Goal: Use online tool/utility: Utilize a website feature to perform a specific function

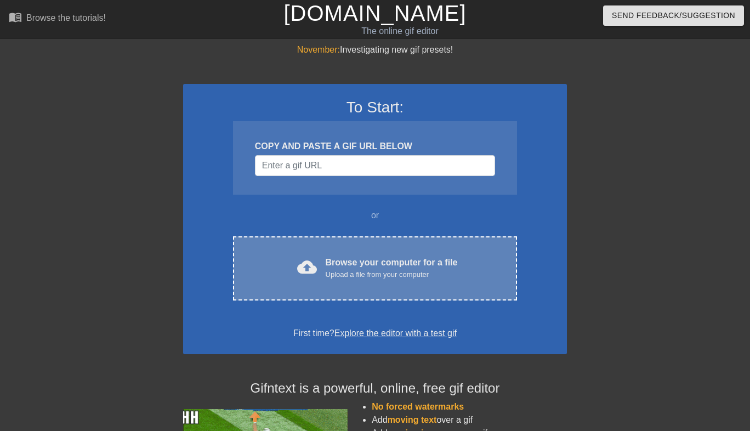
click at [284, 276] on div "cloud_upload Browse your computer for a file Upload a file from your computer" at bounding box center [375, 268] width 238 height 25
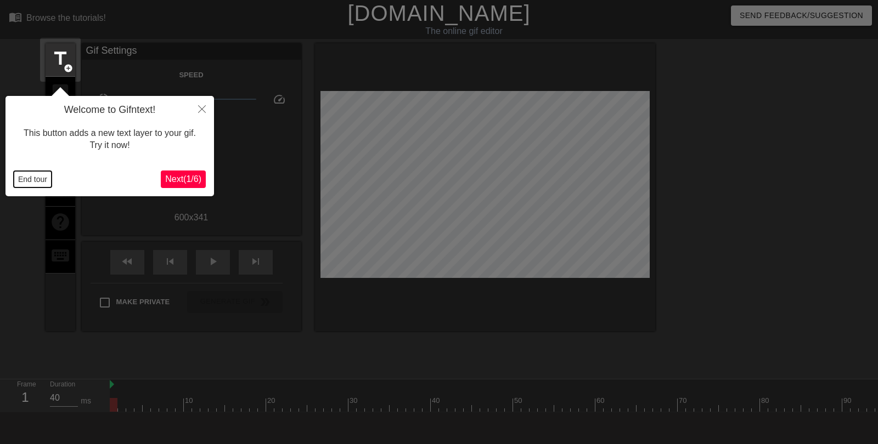
click at [37, 182] on button "End tour" at bounding box center [33, 179] width 38 height 16
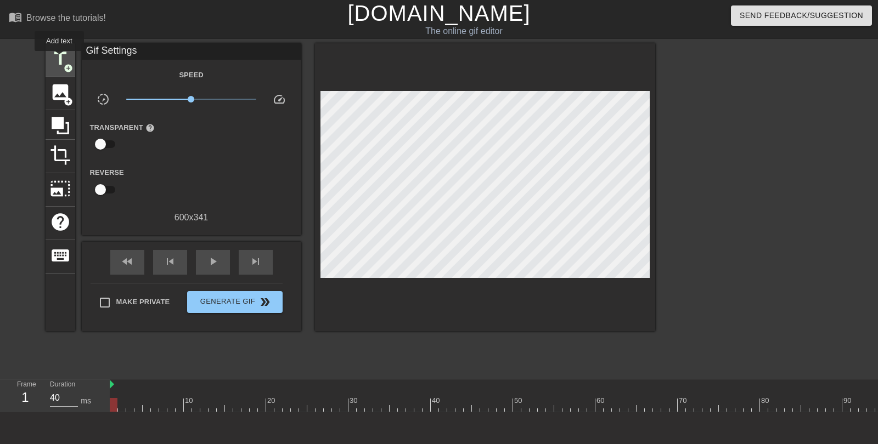
click at [60, 59] on span "title" at bounding box center [60, 58] width 21 height 21
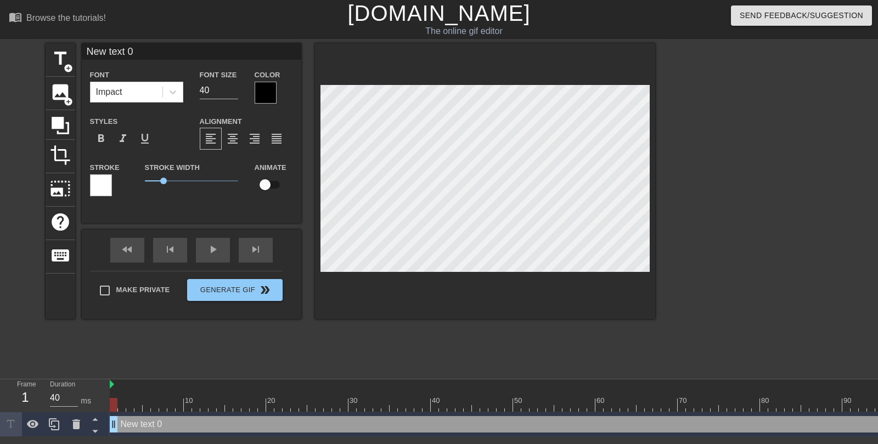
click at [267, 99] on div at bounding box center [266, 93] width 22 height 22
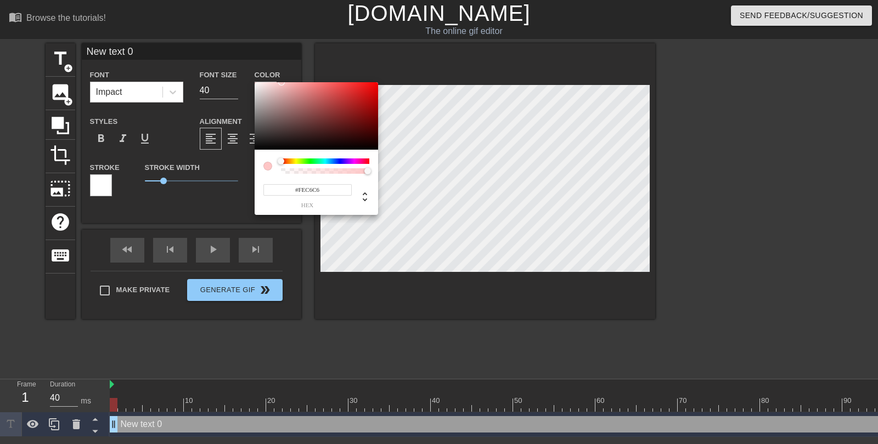
type input "#FEFEFE"
drag, startPoint x: 264, startPoint y: 93, endPoint x: 250, endPoint y: 82, distance: 18.0
click at [250, 82] on div "#FEFEFE hex" at bounding box center [439, 222] width 878 height 444
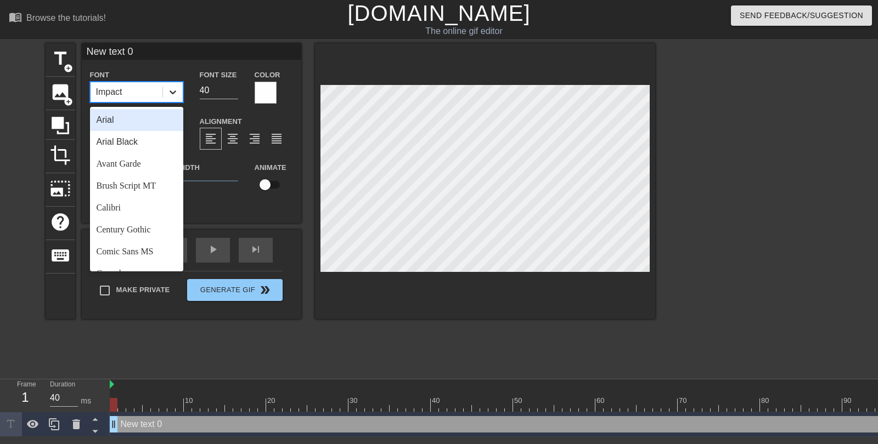
click at [169, 88] on icon at bounding box center [172, 92] width 11 height 11
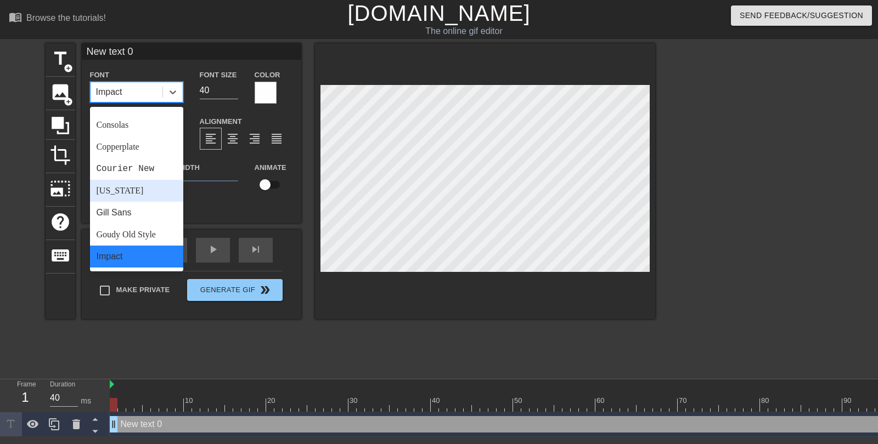
scroll to position [161, 0]
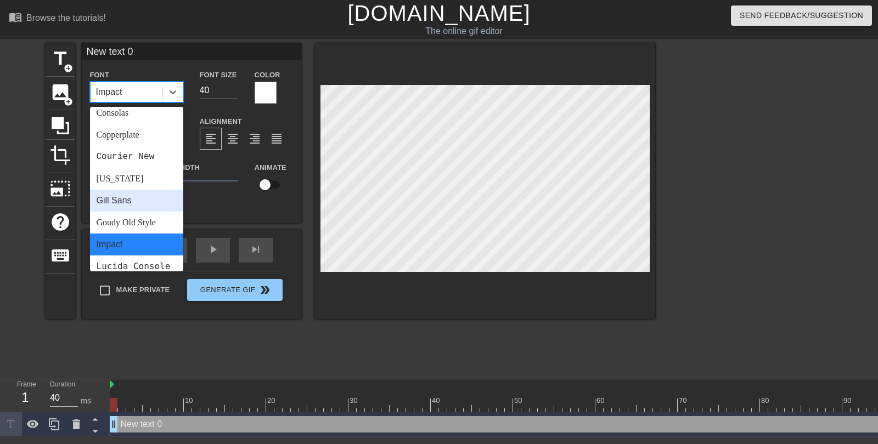
click at [133, 202] on div "Gill Sans" at bounding box center [136, 201] width 93 height 22
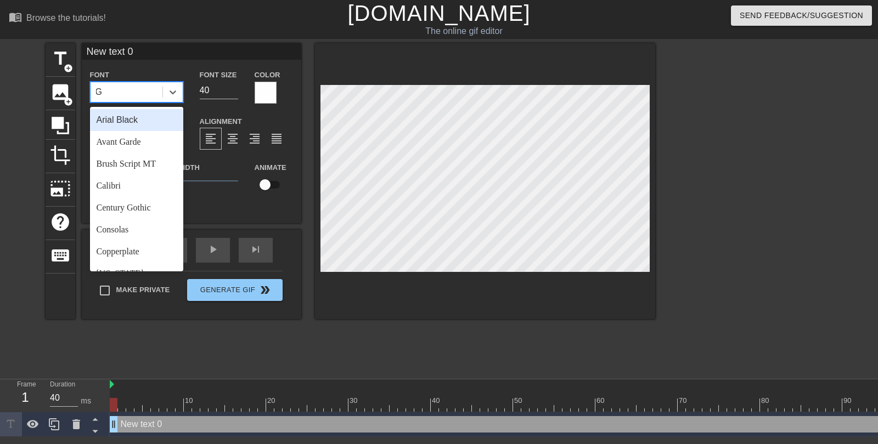
scroll to position [0, 1]
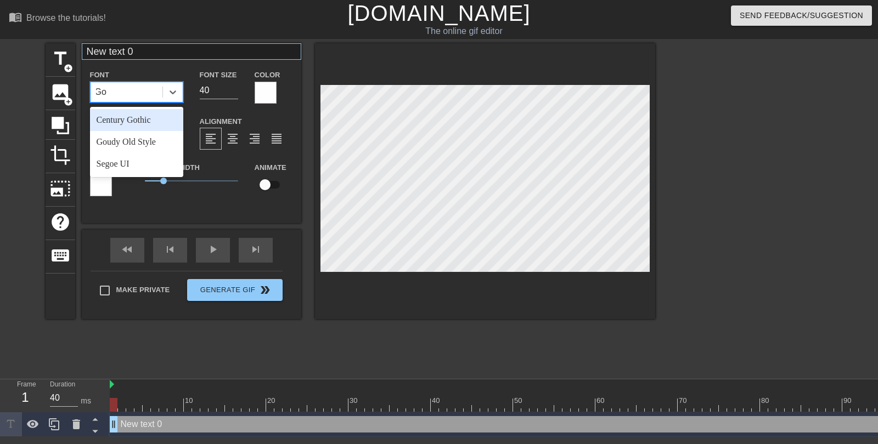
type input "Go"
click at [216, 56] on input "New text 0" at bounding box center [191, 51] width 219 height 16
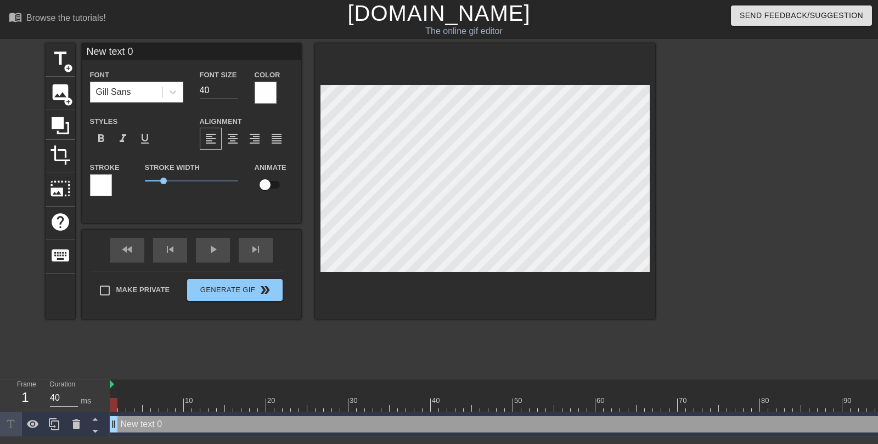
click at [216, 56] on input "New text 0" at bounding box center [191, 51] width 219 height 16
type input "Goonettes tend to other goonettes."
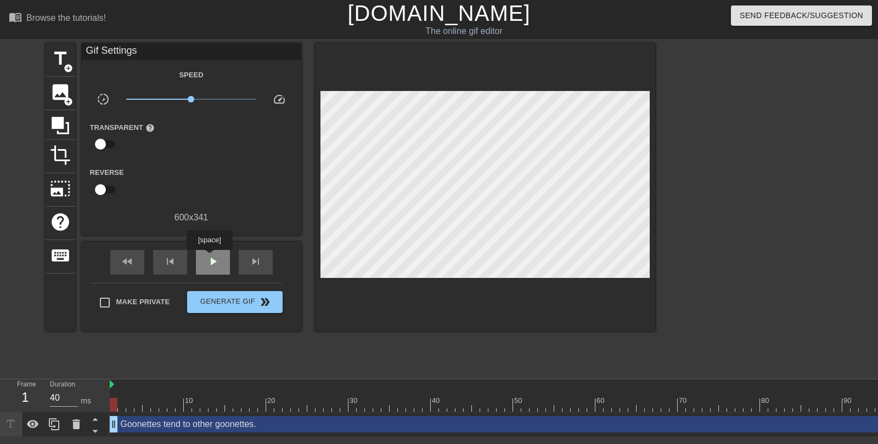
click at [211, 258] on span "play_arrow" at bounding box center [212, 261] width 13 height 13
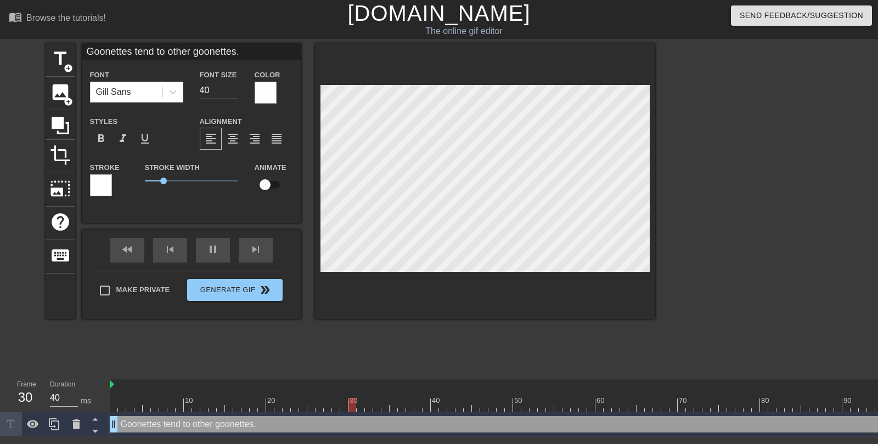
click at [516, 83] on div at bounding box center [485, 181] width 340 height 276
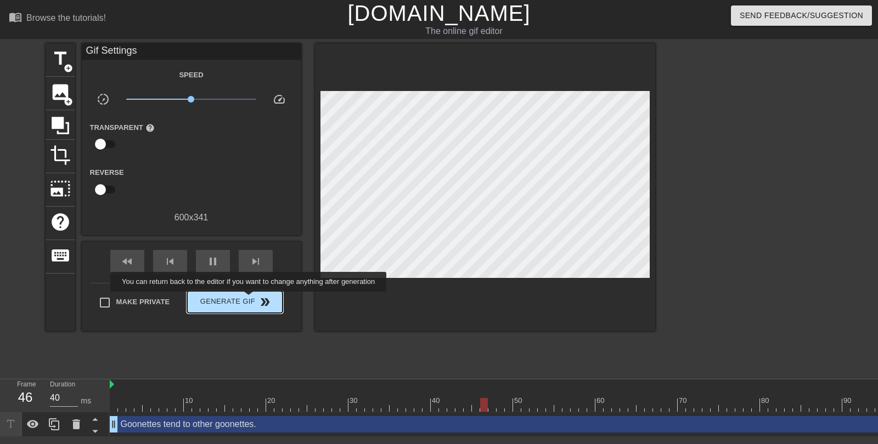
click at [256, 300] on span "Generate Gif double_arrow" at bounding box center [234, 302] width 86 height 13
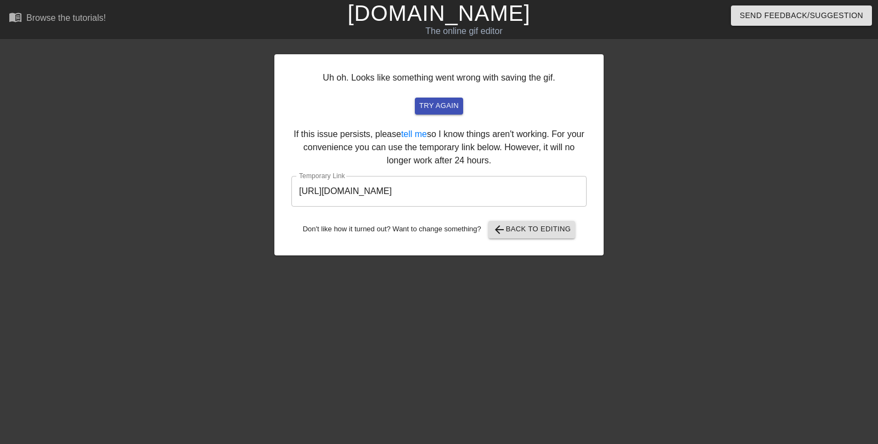
click at [388, 196] on input "https://www.gifntext.com/temp_generations/OIZ3R57P.gif" at bounding box center [438, 191] width 295 height 31
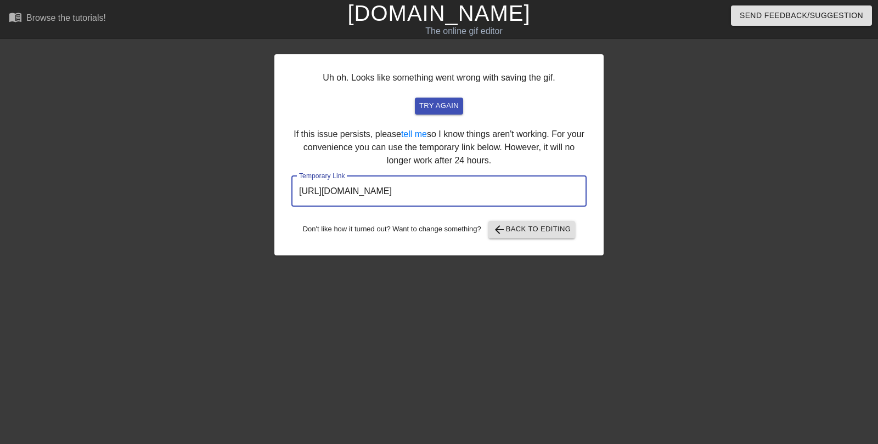
click at [388, 196] on input "https://www.gifntext.com/temp_generations/OIZ3R57P.gif" at bounding box center [438, 191] width 295 height 31
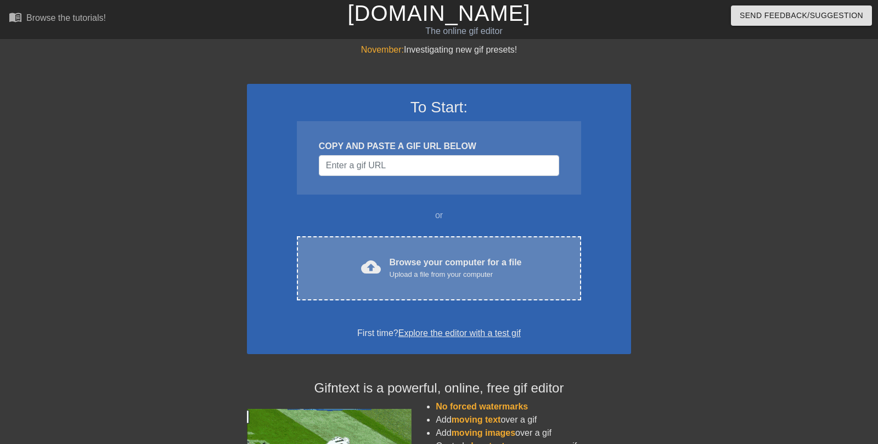
click at [353, 247] on div "cloud_upload Browse your computer for a file Upload a file from your computer C…" at bounding box center [439, 268] width 284 height 64
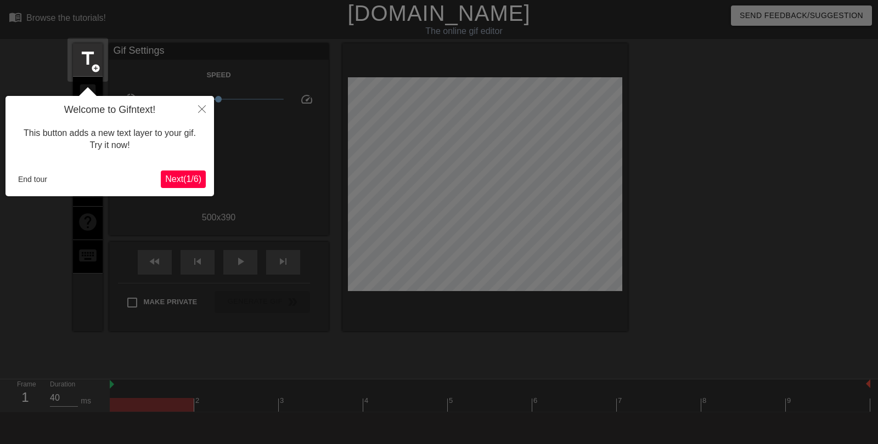
scroll to position [27, 0]
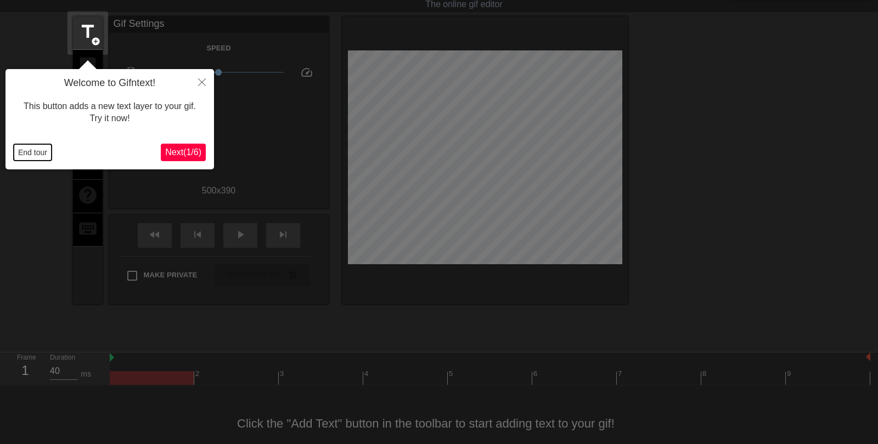
click at [34, 152] on button "End tour" at bounding box center [33, 152] width 38 height 16
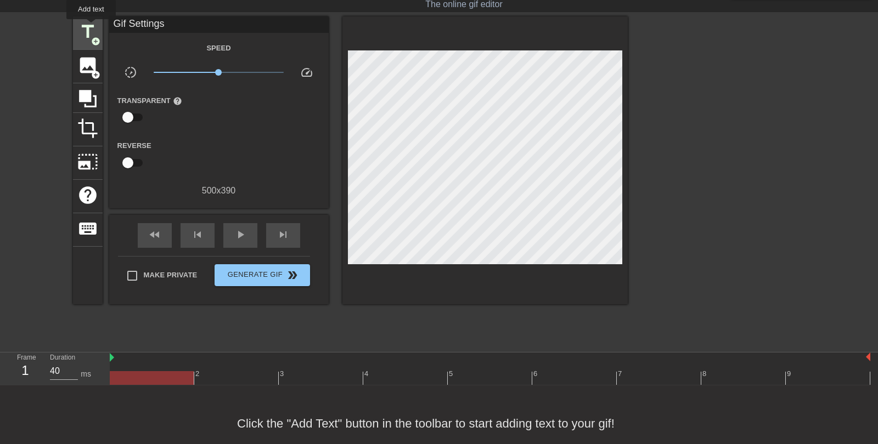
click at [92, 27] on span "title" at bounding box center [87, 31] width 21 height 21
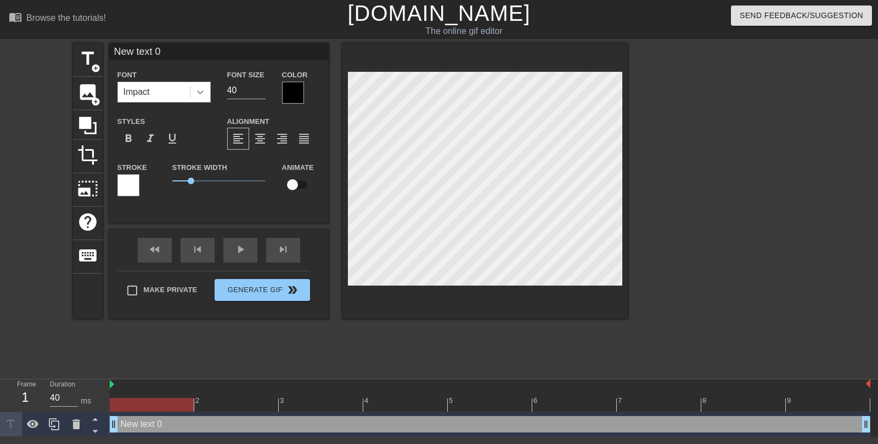
click at [195, 89] on icon at bounding box center [200, 92] width 11 height 11
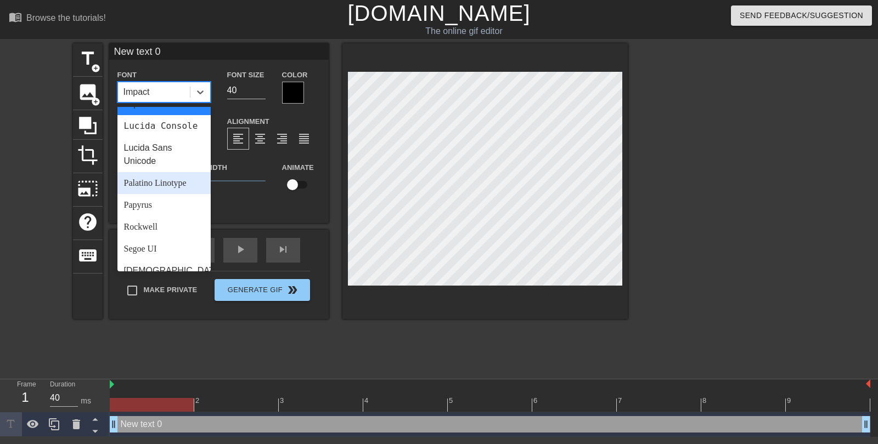
scroll to position [307, 0]
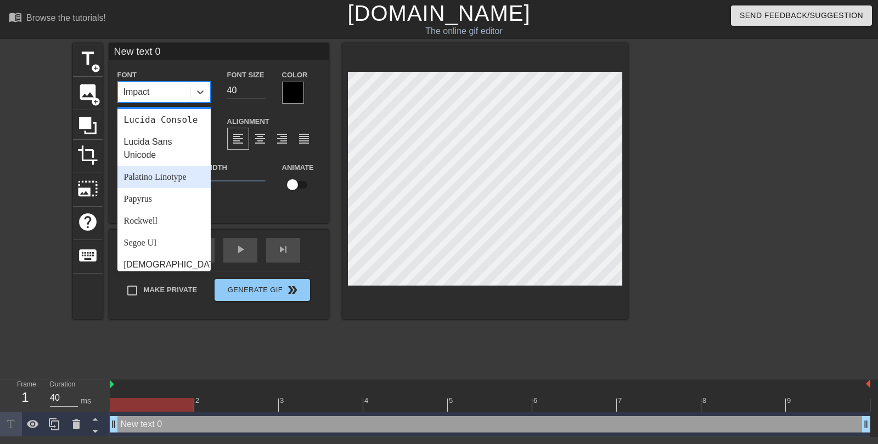
click at [159, 179] on div "Palatino Linotype" at bounding box center [163, 177] width 93 height 22
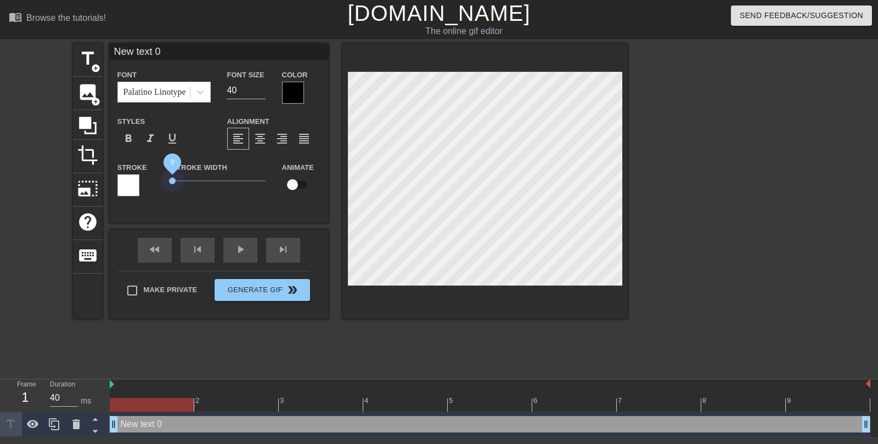
drag, startPoint x: 190, startPoint y: 181, endPoint x: 155, endPoint y: 182, distance: 35.1
click at [155, 182] on div "Stroke Stroke Width 0 Animate" at bounding box center [218, 184] width 219 height 46
click at [290, 97] on div at bounding box center [293, 93] width 22 height 22
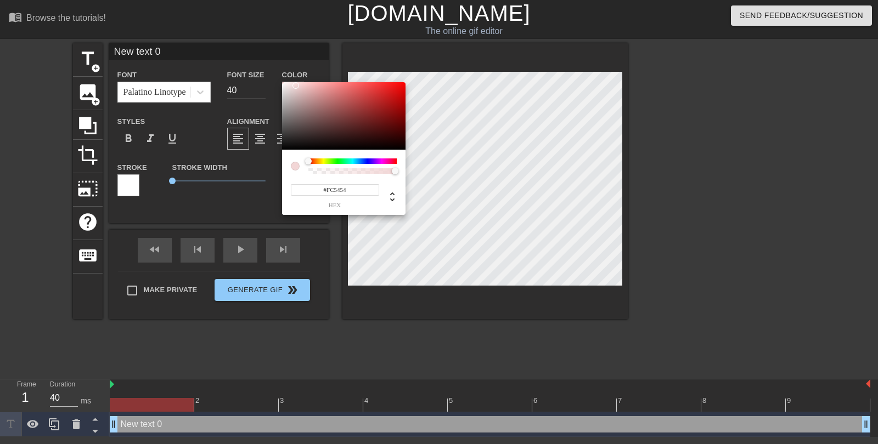
type input "#FFFFFF"
drag, startPoint x: 296, startPoint y: 86, endPoint x: 276, endPoint y: 81, distance: 20.2
click at [276, 81] on div "#FFFFFF hex" at bounding box center [439, 222] width 878 height 444
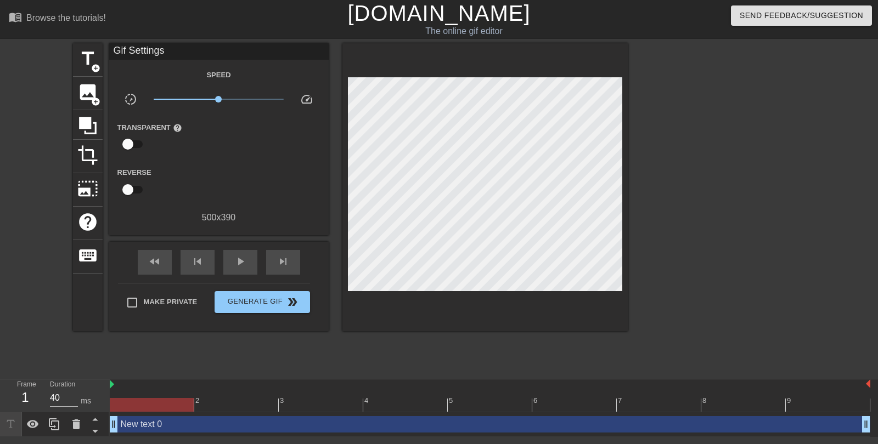
click at [168, 52] on div "Gif Settings" at bounding box center [218, 51] width 219 height 16
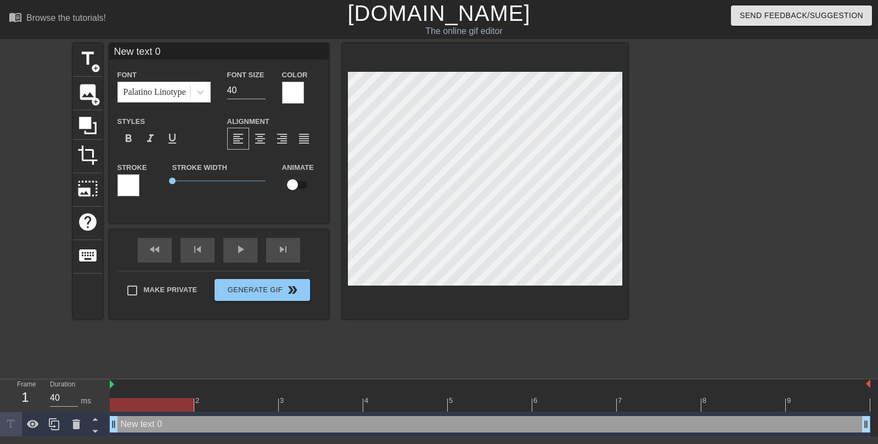
click at [194, 60] on div "New text 0 Font Palatino Linotype Font Size 40 Color Styles format_bold format_…" at bounding box center [218, 124] width 219 height 163
click at [194, 58] on input "New text 0" at bounding box center [218, 51] width 219 height 16
type input "An average man enjoying his favorite hobby."
drag, startPoint x: 249, startPoint y: 91, endPoint x: 229, endPoint y: 89, distance: 20.3
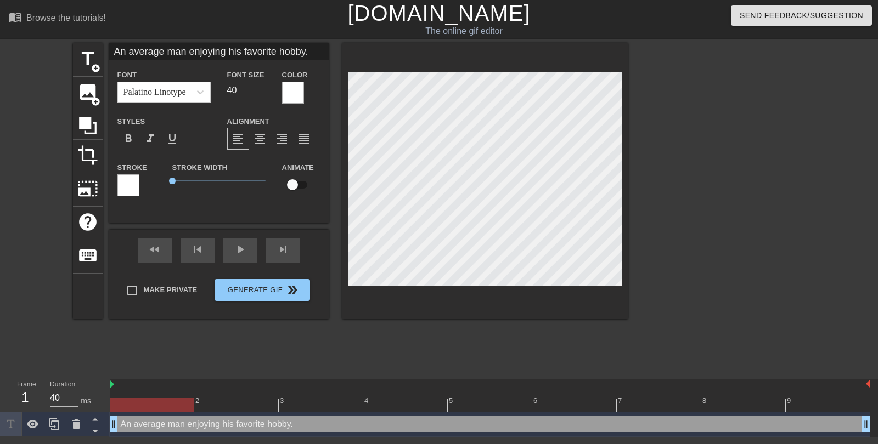
click at [228, 89] on input "40" at bounding box center [246, 91] width 38 height 18
type input "30"
type input "e"
type textarea "e"
type input "en"
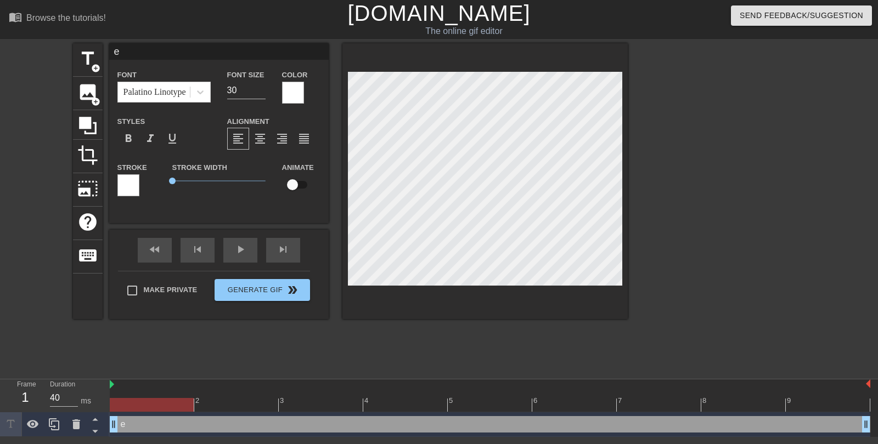
type textarea "en"
type input "enj"
type textarea "enj"
type input "enjo"
type textarea "enjoy"
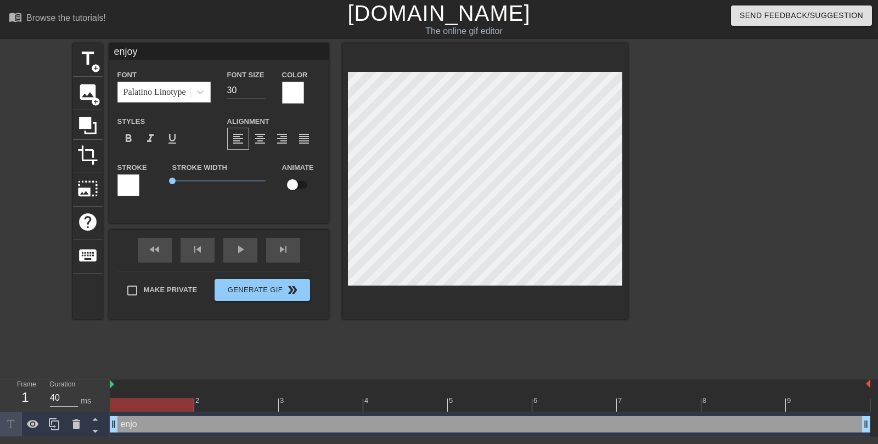
type input "enjoy"
type textarea "enjoy"
type input "enjoy y"
type textarea "enjoy y"
type input "enjoy yo"
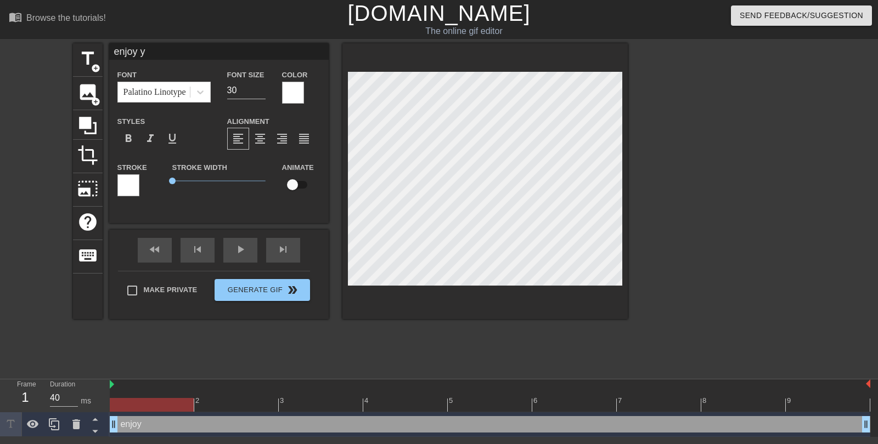
type textarea "enjoy yo"
type input "enjoy you"
type textarea "enjoy you"
type input "enjoy your"
type textarea "enjoy your"
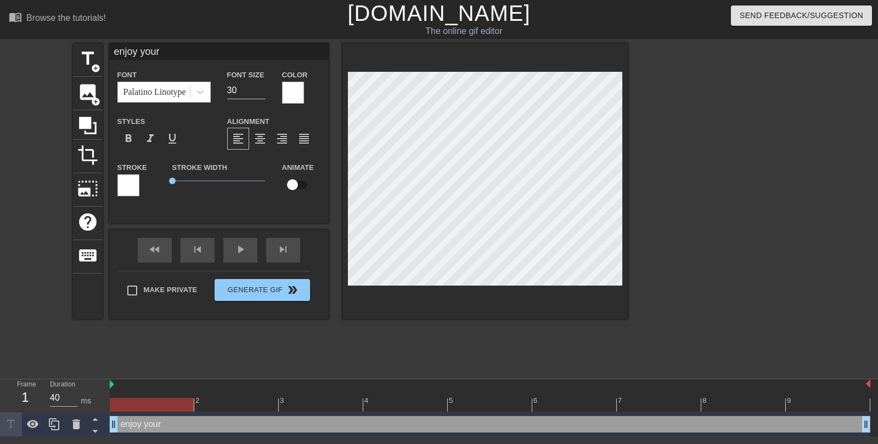
type input "enjoy your f"
type textarea "enjoy your f"
type input "enjoy your fa"
type textarea "enjoy your fa"
type input "enjoy your fav"
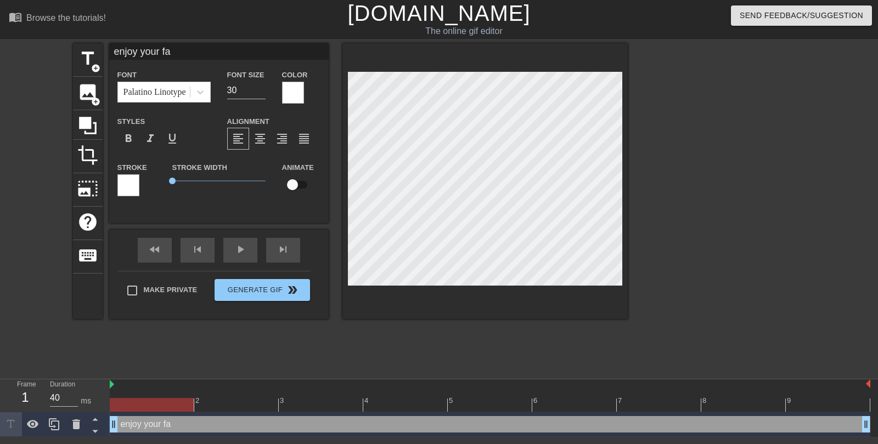
type textarea "enjoy your fav"
type input "enjoy your favo"
type textarea "enjoy your favo"
type input "enjoy your favor"
type textarea "enjoy your favor"
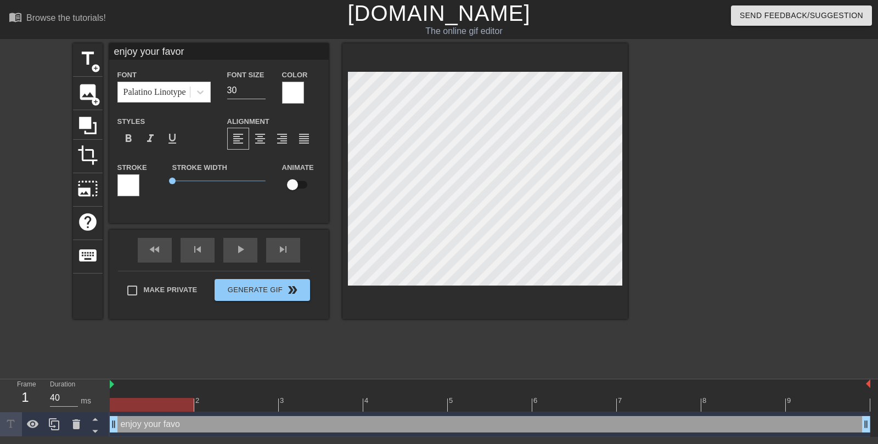
type input "enjoy your favori"
type textarea "enjoy your favori"
type input "enjoy your favorit"
type textarea "enjoy your favorit"
type input "enjoy your favorite"
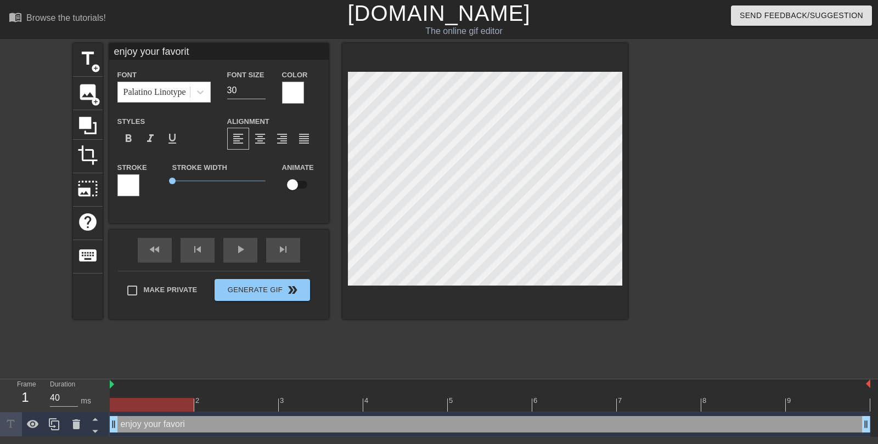
type textarea "enjoy your favorite"
type input "enjoy your favorite"
type textarea "enjoy your favorite"
type input "enjoy your favorite h"
type textarea "enjoy your favorite h"
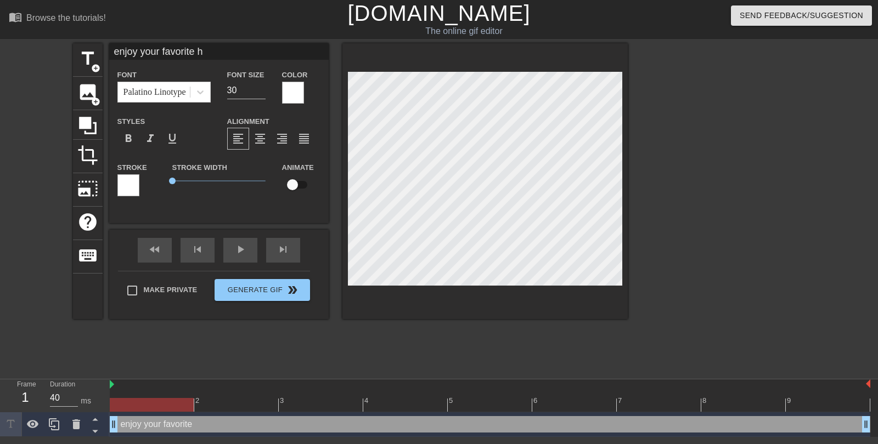
type input "enjoy your favorite ho"
type textarea "enjoy your favorite ho"
type input "enjoy your favorite hob"
type textarea "enjoy your favorite hob"
type input "enjoy your favorite hobb"
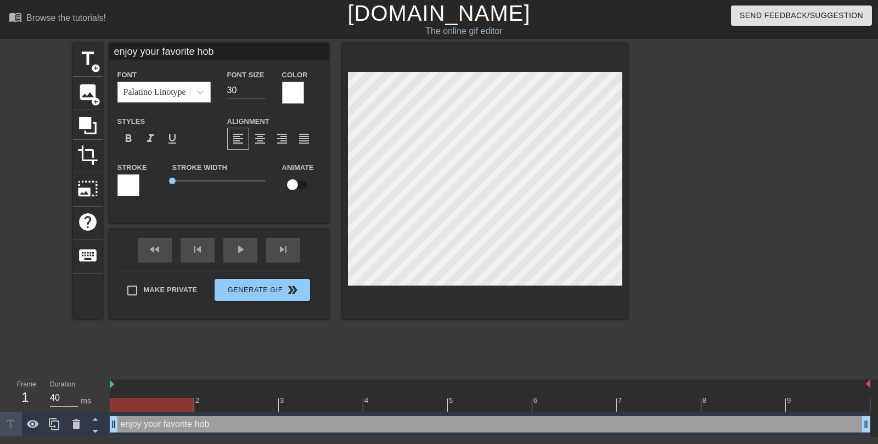
type textarea "enjoy your favorite hobb"
type input "enjoy your favorite hobby"
type textarea "enjoy your favorite hobby"
click at [262, 87] on input "39" at bounding box center [246, 91] width 38 height 18
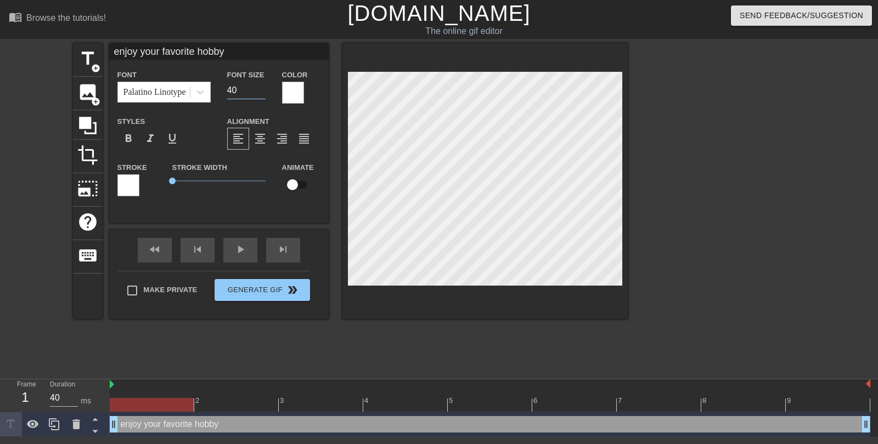
click at [262, 87] on input "40" at bounding box center [246, 91] width 38 height 18
click at [262, 87] on input "41" at bounding box center [246, 91] width 38 height 18
click at [262, 87] on input "42" at bounding box center [246, 91] width 38 height 18
type input "43"
click at [262, 87] on input "43" at bounding box center [246, 91] width 38 height 18
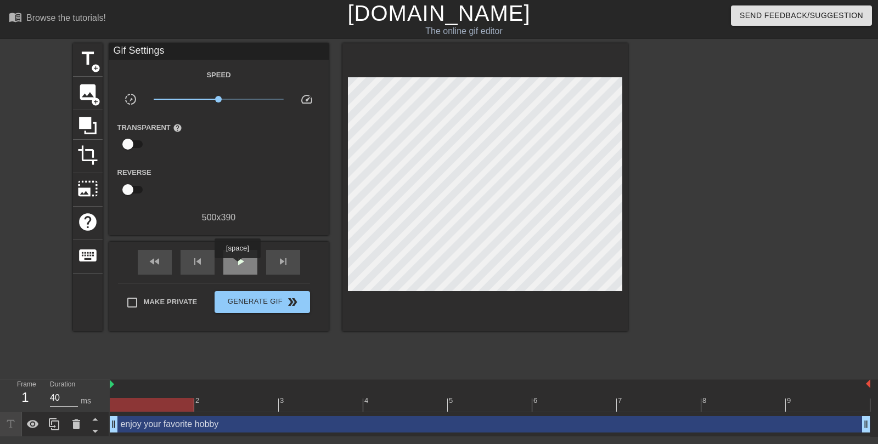
click at [239, 266] on span "play_arrow" at bounding box center [240, 261] width 13 height 13
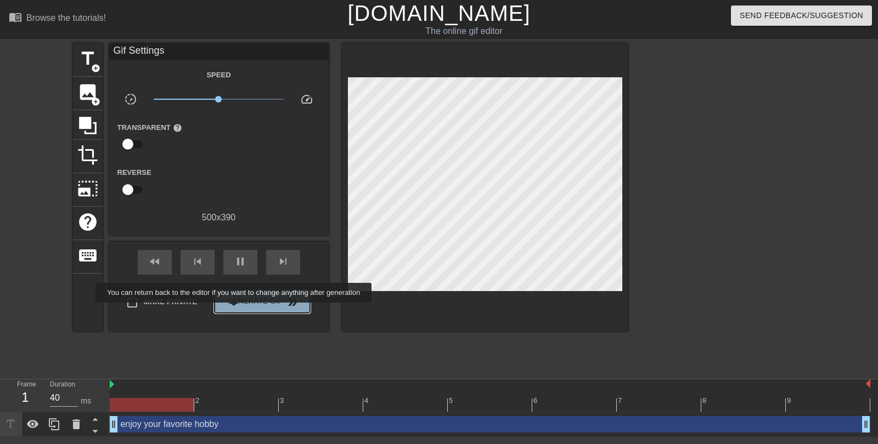
click at [241, 310] on button "Generate Gif double_arrow" at bounding box center [261, 302] width 95 height 22
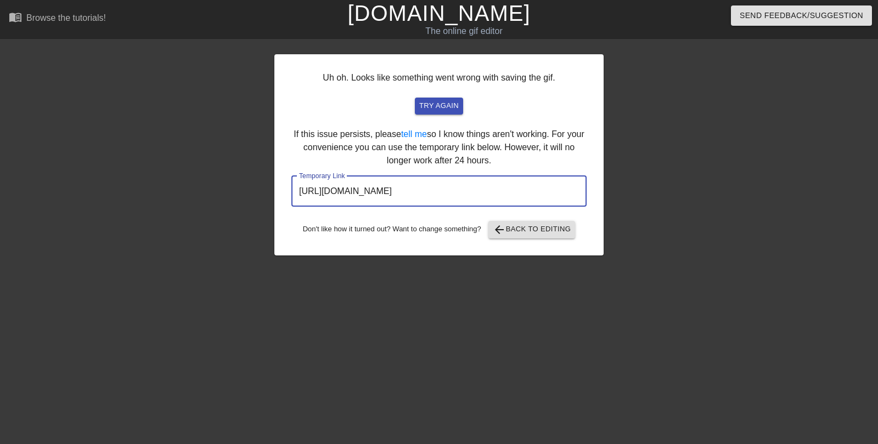
click at [368, 195] on input "[URL][DOMAIN_NAME]" at bounding box center [438, 191] width 295 height 31
